Goal: Check status: Check status

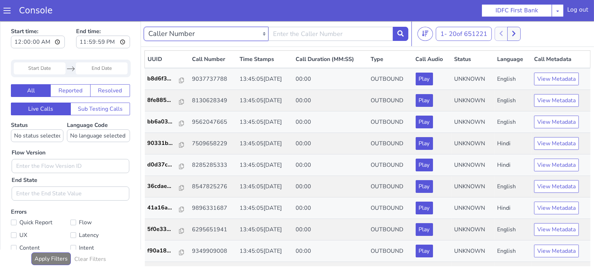
drag, startPoint x: 262, startPoint y: 40, endPoint x: 272, endPoint y: 36, distance: 10.5
click at [262, 40] on select "Caller Number Call UUID Custom Parameter" at bounding box center [206, 33] width 125 height 14
click at [289, 29] on input "text" at bounding box center [330, 33] width 125 height 14
type input "9047996556"
click at [399, 30] on icon at bounding box center [400, 33] width 6 height 6
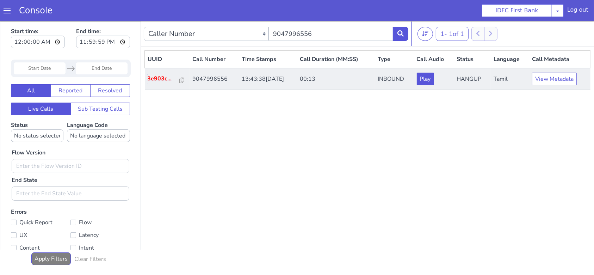
click at [157, 81] on p "3e903c..." at bounding box center [164, 78] width 32 height 8
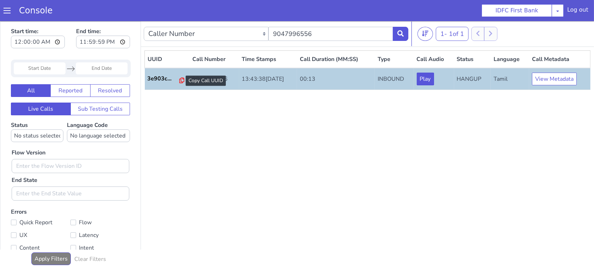
click at [180, 80] on icon at bounding box center [181, 80] width 5 height 6
click at [405, 36] on button at bounding box center [401, 33] width 16 height 14
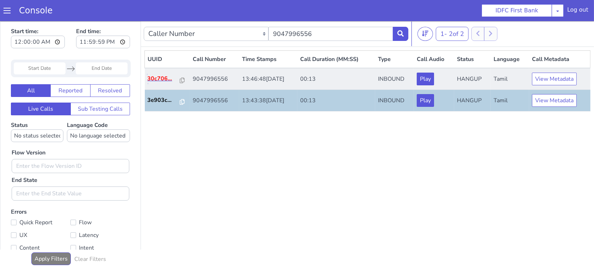
click at [164, 79] on p "30c706..." at bounding box center [164, 78] width 32 height 8
